Goal: Task Accomplishment & Management: Use online tool/utility

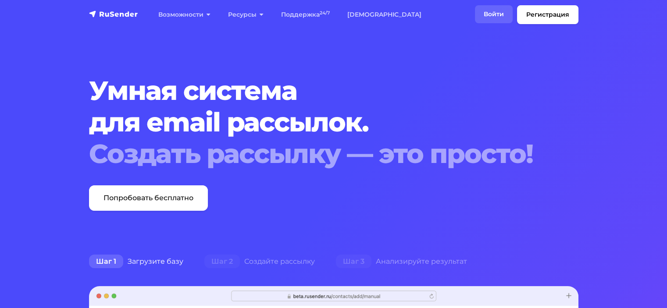
click at [492, 10] on link "Войти" at bounding box center [494, 14] width 38 height 18
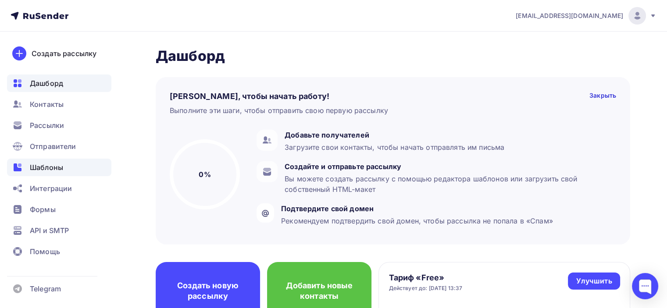
click at [71, 167] on div "Шаблоны" at bounding box center [59, 168] width 104 height 18
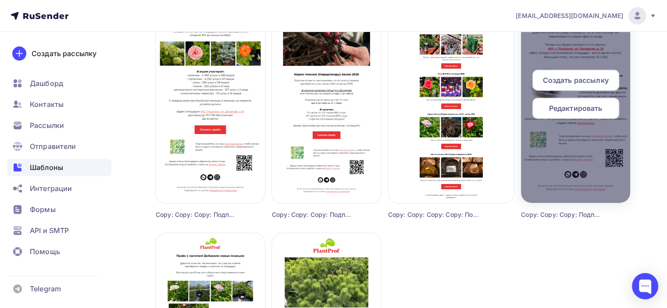
scroll to position [346, 0]
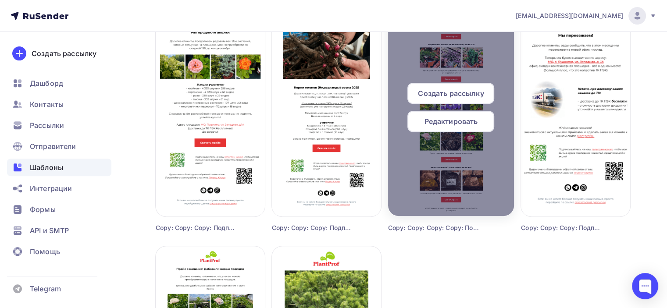
click at [451, 127] on div "Редактировать" at bounding box center [450, 121] width 87 height 21
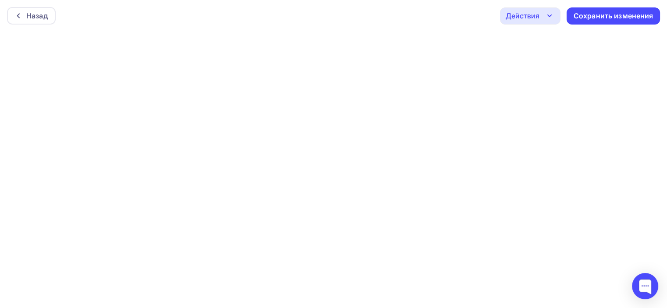
click at [539, 17] on div "Действия" at bounding box center [523, 16] width 34 height 11
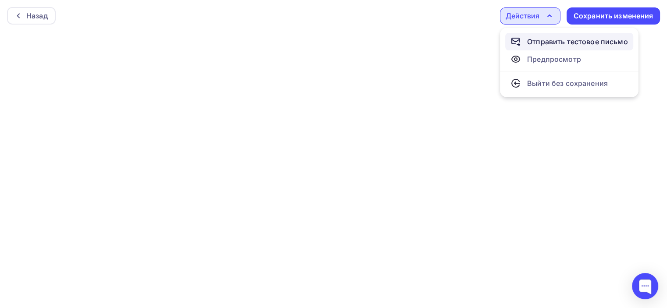
click at [544, 42] on div "Отправить тестовое письмо" at bounding box center [577, 41] width 101 height 11
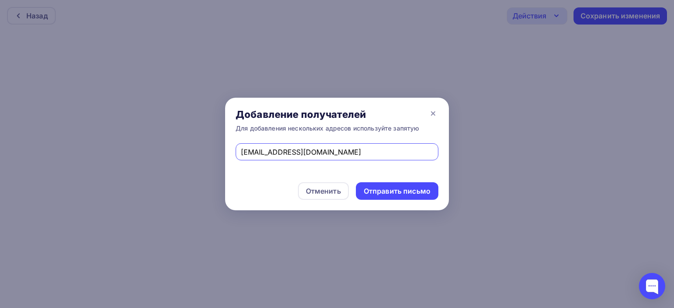
type input "[EMAIL_ADDRESS][DOMAIN_NAME]"
click at [333, 166] on div "[EMAIL_ADDRESS][DOMAIN_NAME]" at bounding box center [337, 157] width 224 height 29
click at [383, 192] on div "Отправить письмо" at bounding box center [397, 191] width 67 height 10
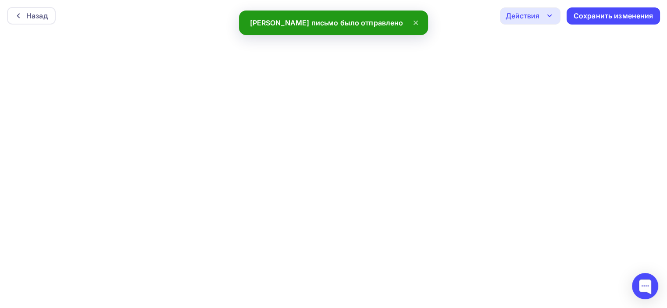
click at [411, 20] on icon at bounding box center [416, 23] width 11 height 11
